Goal: Navigation & Orientation: Understand site structure

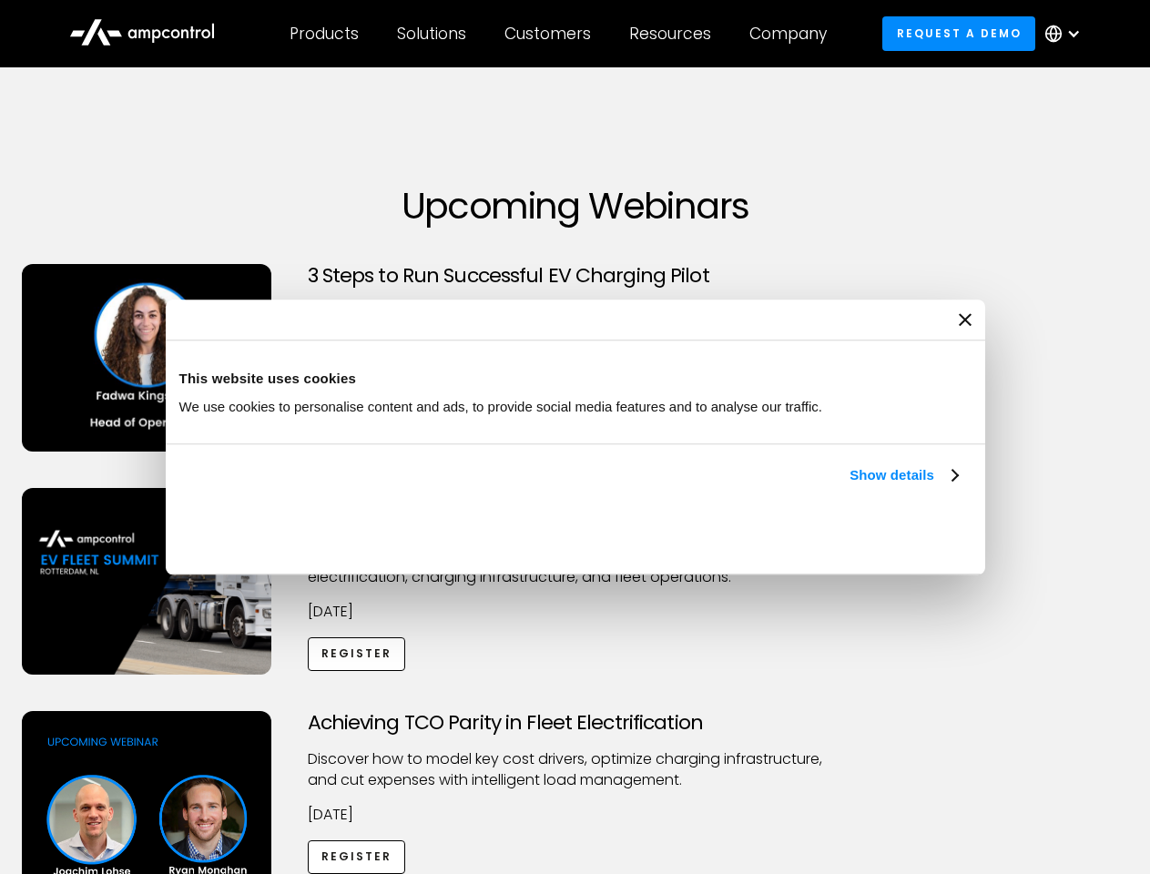
click at [849, 486] on link "Show details" at bounding box center [902, 475] width 107 height 22
click at [0, 0] on div "Necessary cookies help make a website usable by enabling basic functions like p…" at bounding box center [0, 0] width 0 height 0
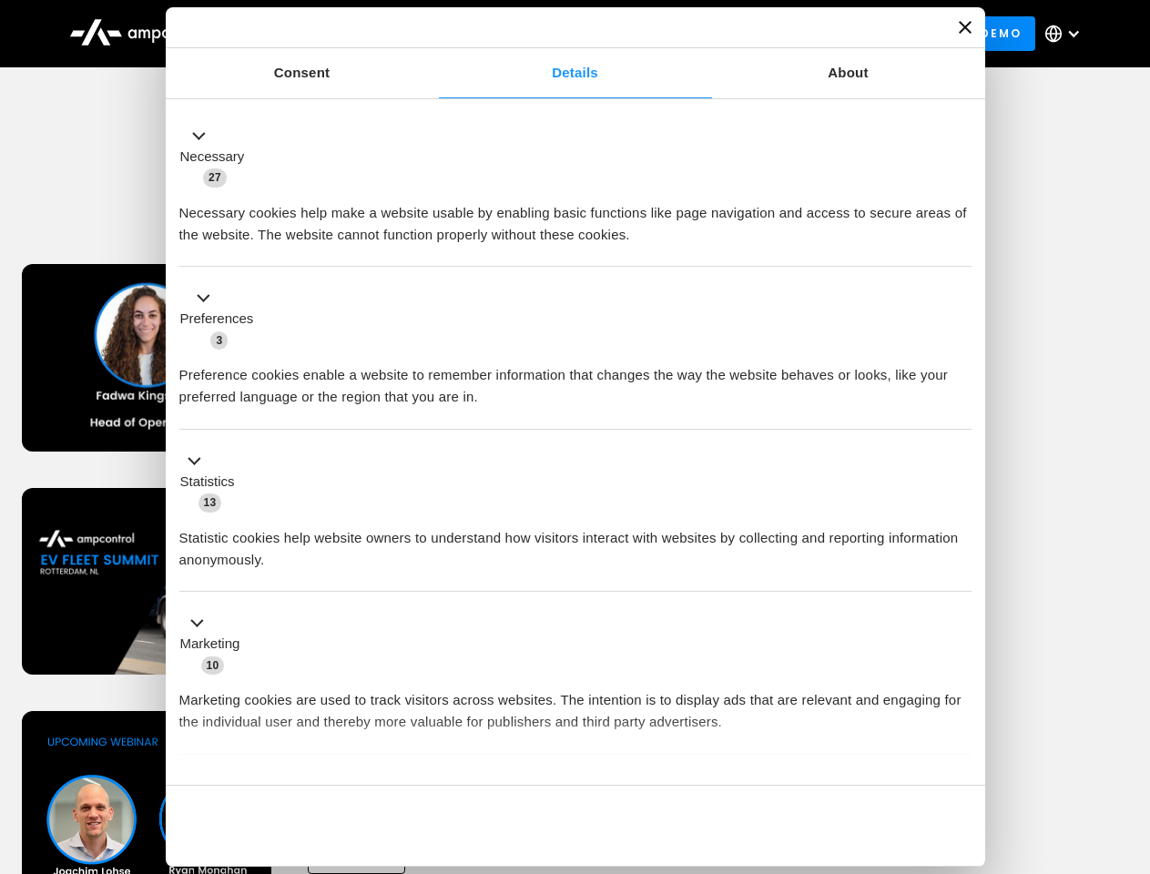
click at [1130, 734] on div "Achieving TCO Parity in Fleet Electrification Discover how to model key cost dr…" at bounding box center [575, 854] width 1143 height 286
click at [560, 34] on div "Customers" at bounding box center [547, 34] width 86 height 20
click at [323, 34] on div "Products" at bounding box center [323, 34] width 69 height 20
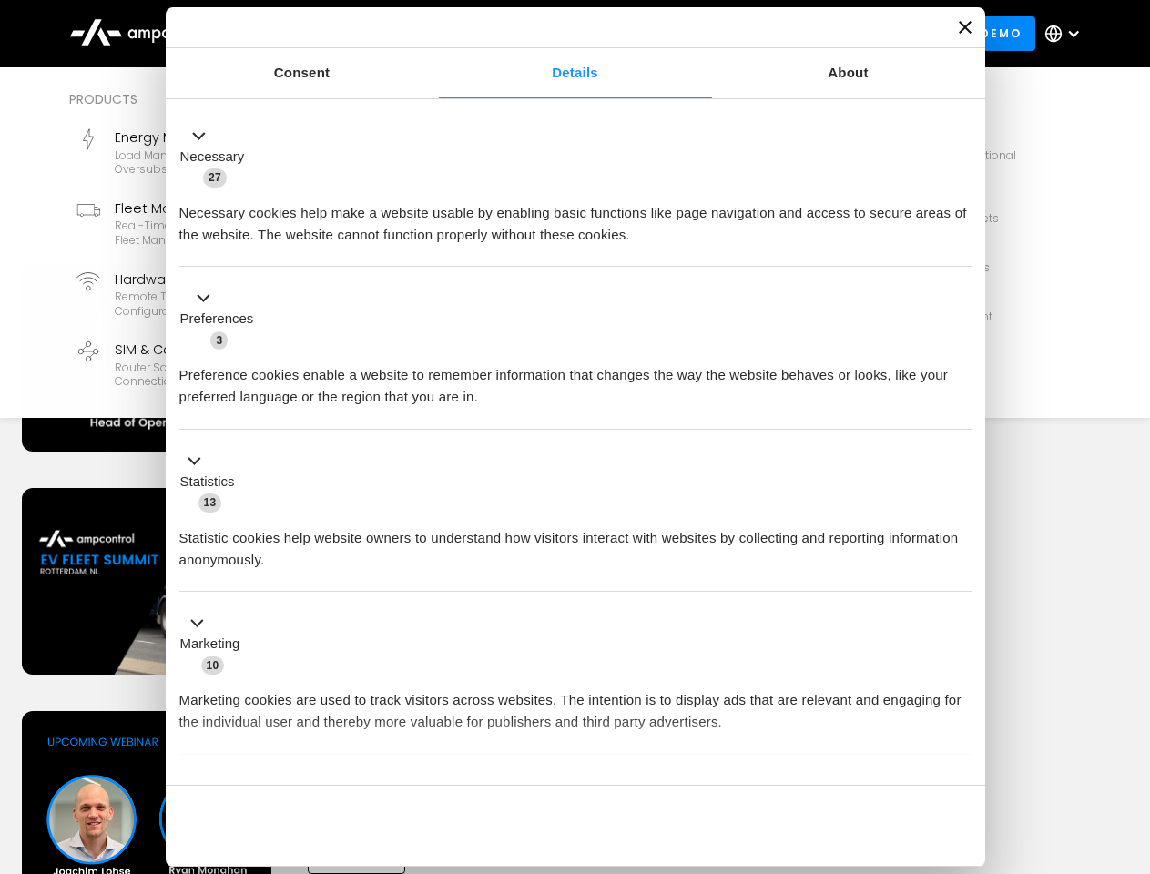
click at [432, 34] on div "Solutions" at bounding box center [431, 34] width 69 height 20
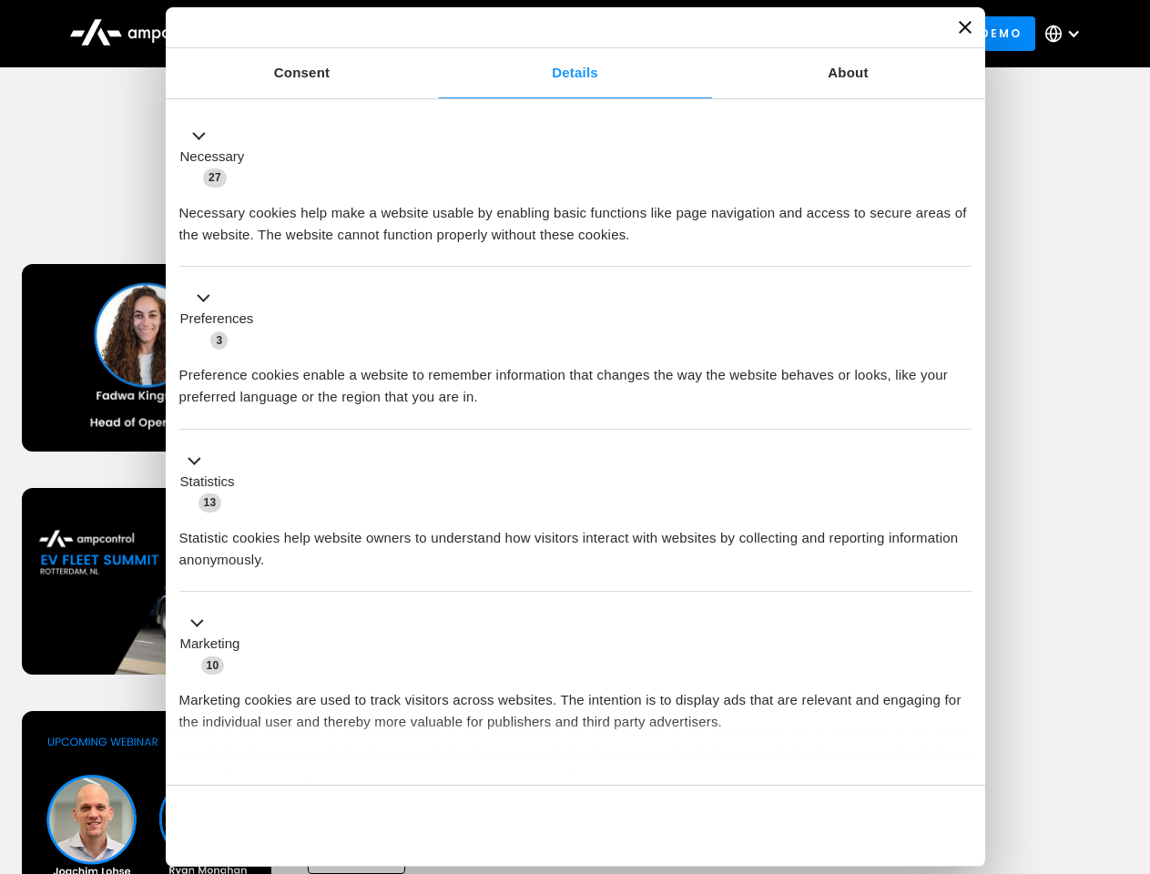
click at [551, 34] on div "Customers" at bounding box center [547, 34] width 86 height 20
click at [674, 34] on div "Resources" at bounding box center [670, 34] width 82 height 20
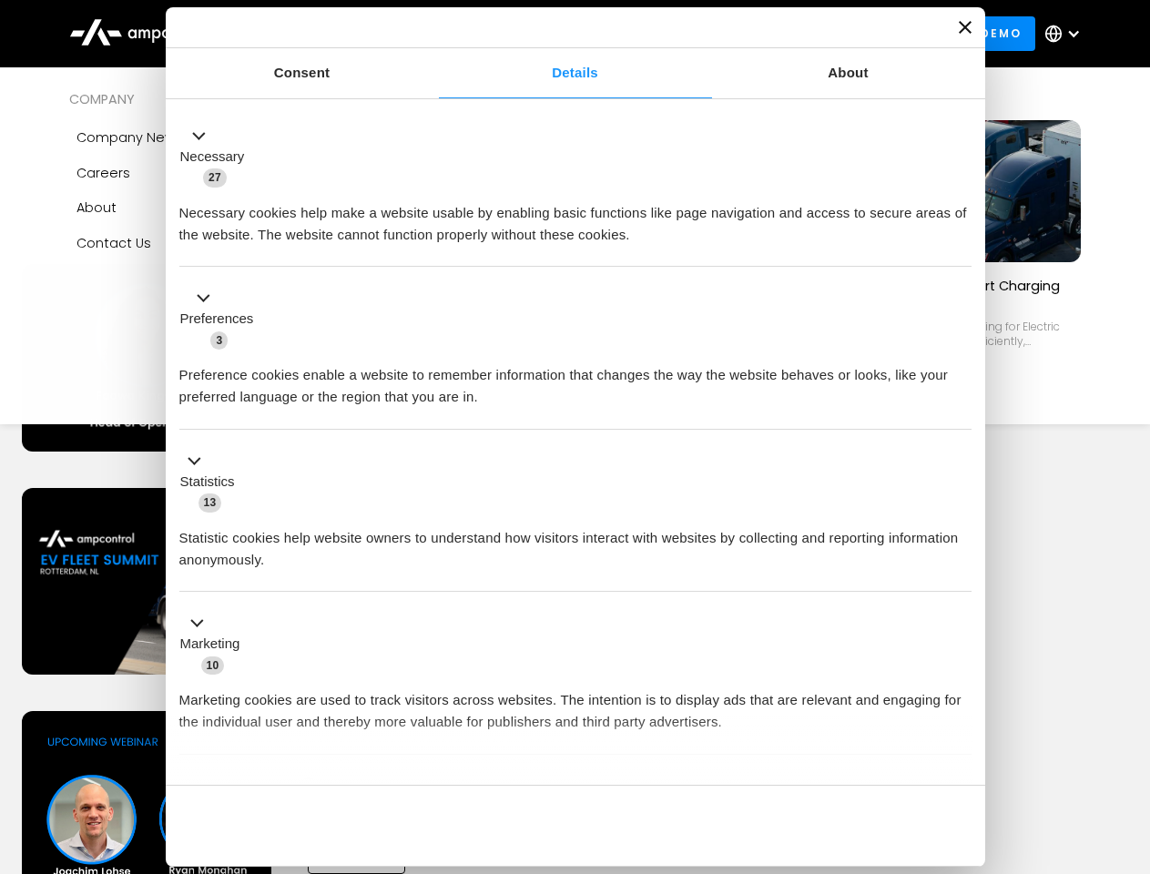
click at [794, 34] on div "Company" at bounding box center [787, 34] width 77 height 20
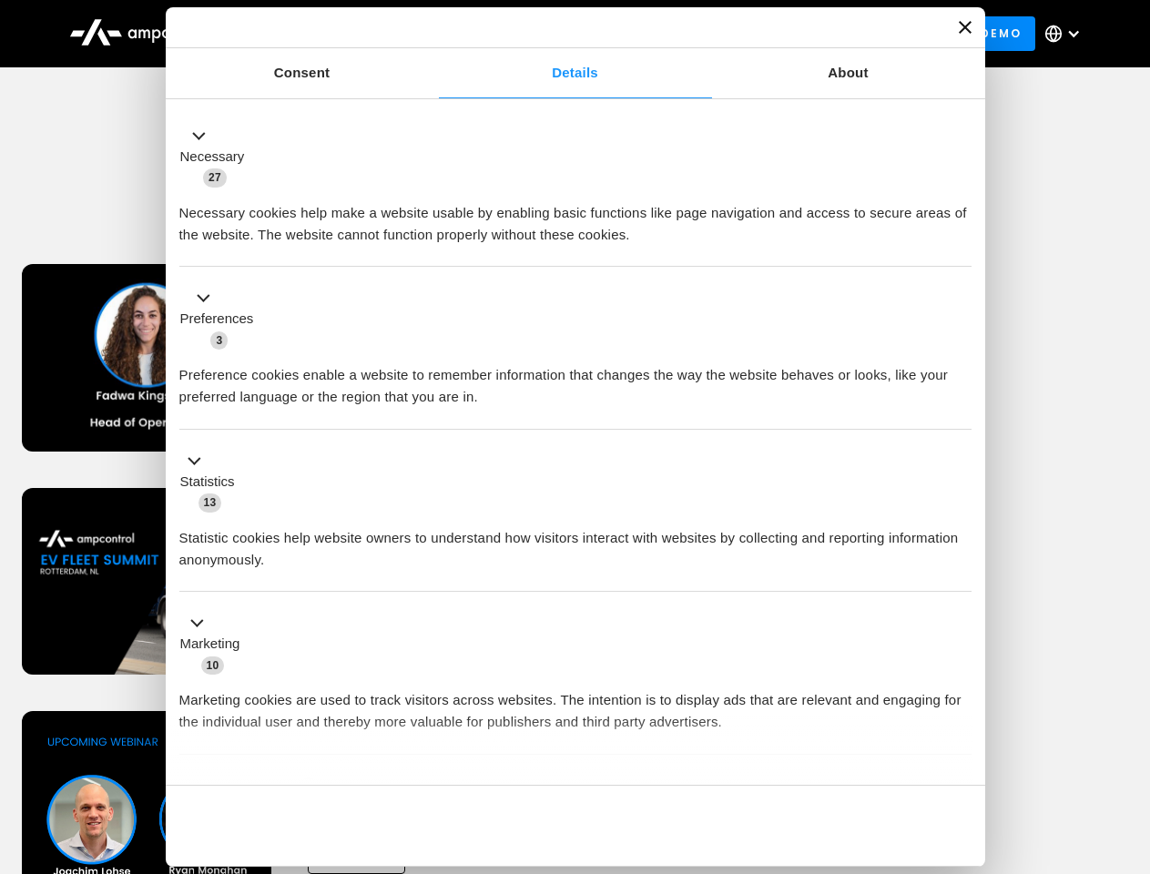
click at [1067, 34] on div at bounding box center [1073, 33] width 15 height 15
